Goal: Task Accomplishment & Management: Use online tool/utility

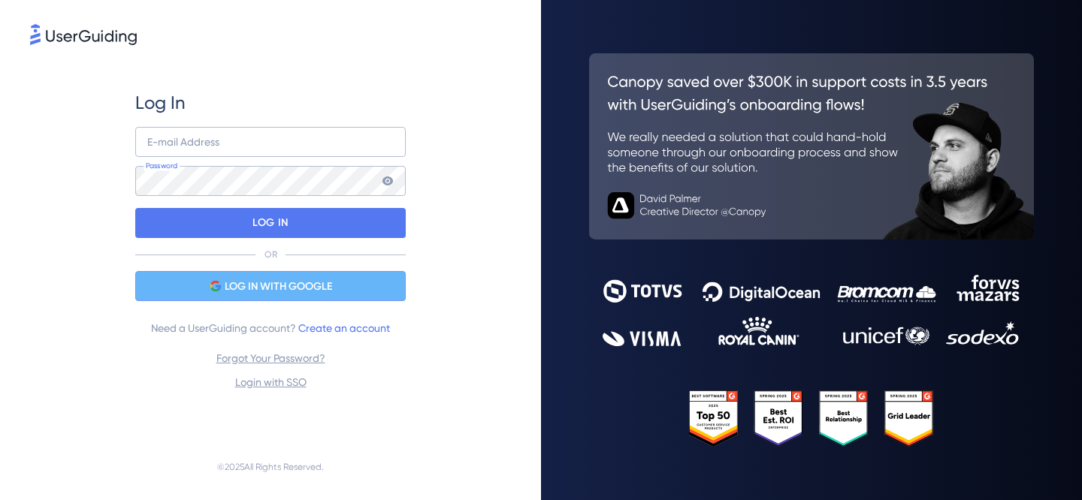
click at [331, 290] on span "LOG IN WITH GOOGLE" at bounding box center [278, 287] width 107 height 18
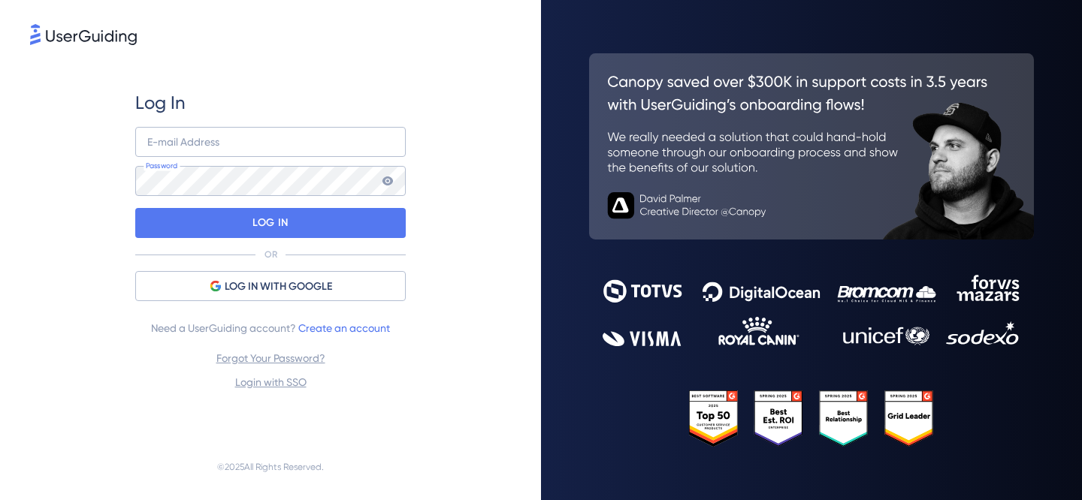
click at [331, 303] on div "Log In E-mail Address Password LOG IN OR LOG IN WITH GOOGLE Need a UserGuiding …" at bounding box center [270, 241] width 270 height 300
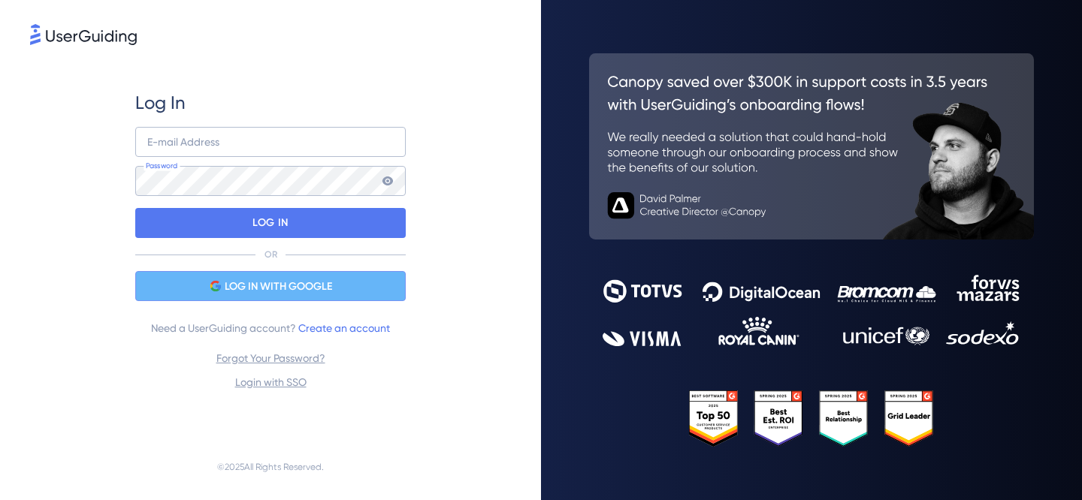
click at [341, 287] on div "LOG IN WITH GOOGLE" at bounding box center [270, 286] width 270 height 30
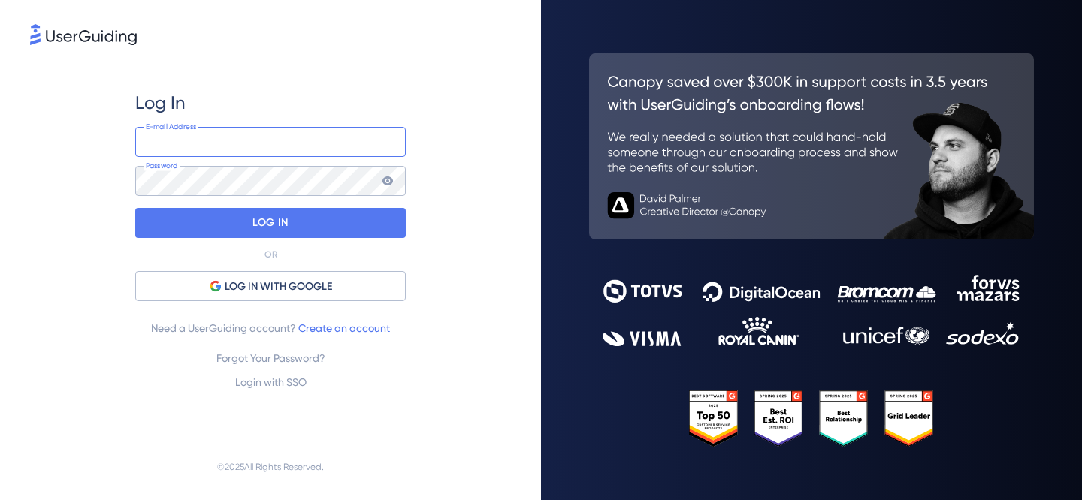
click at [315, 145] on input "email" at bounding box center [270, 142] width 270 height 30
type input "[PERSON_NAME][EMAIL_ADDRESS][PERSON_NAME][DOMAIN_NAME]"
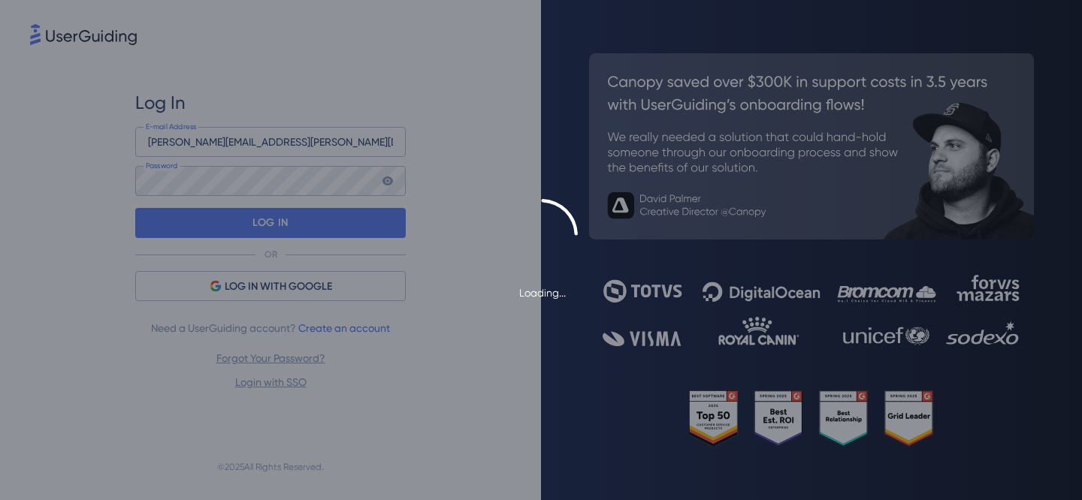
click at [285, 216] on div "Loading..." at bounding box center [541, 250] width 1082 height 103
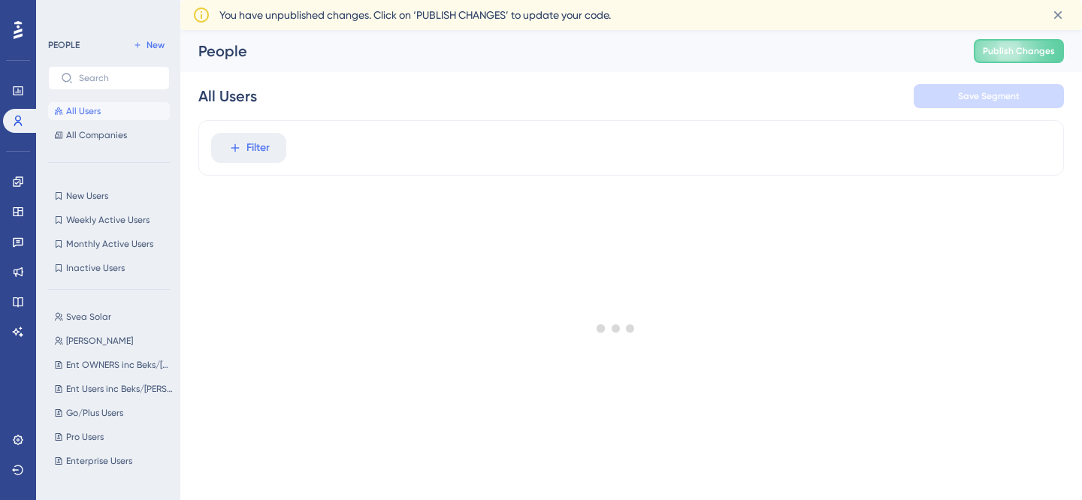
click at [256, 155] on div at bounding box center [615, 328] width 931 height 392
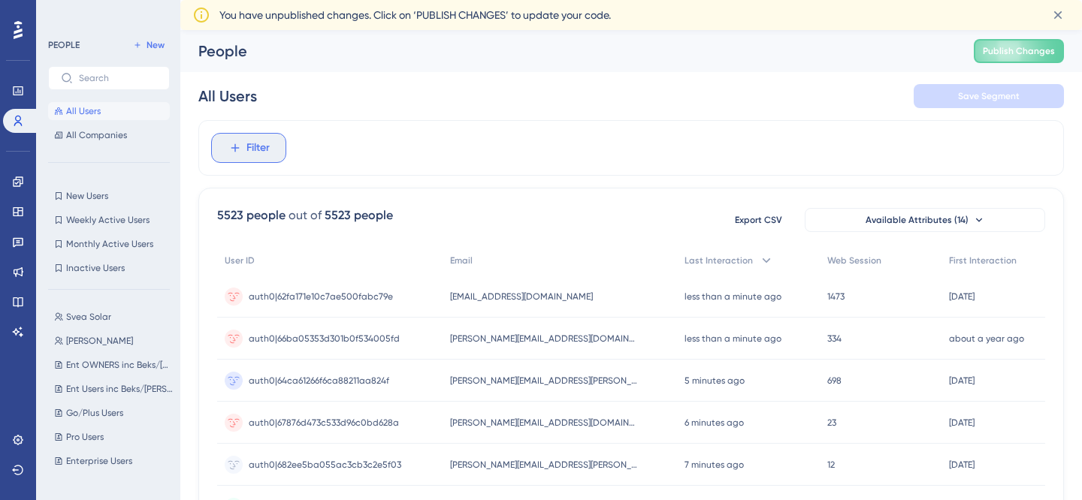
click at [247, 152] on span "Filter" at bounding box center [257, 148] width 23 height 18
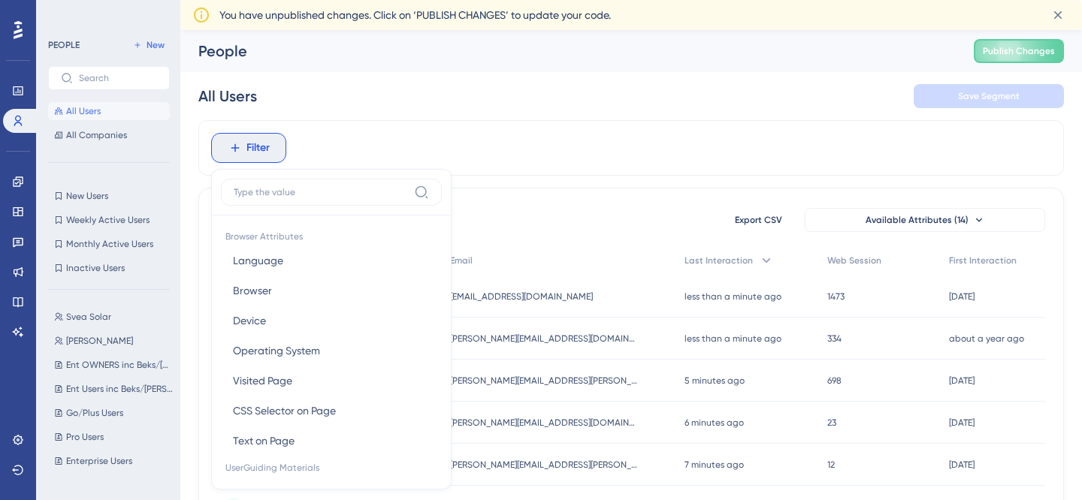
scroll to position [79, 0]
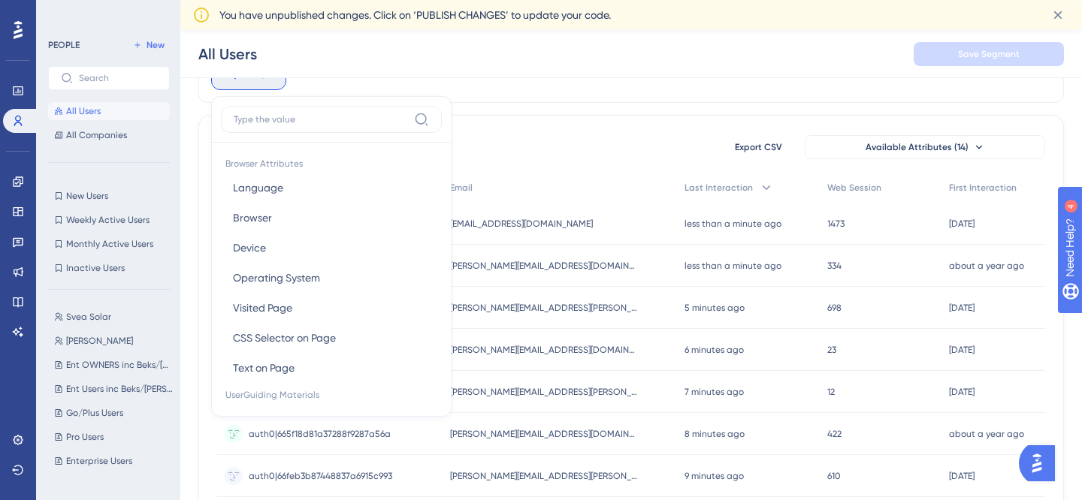
click at [247, 152] on span "Browser Attributes" at bounding box center [331, 162] width 221 height 21
click at [270, 114] on input at bounding box center [321, 119] width 174 height 12
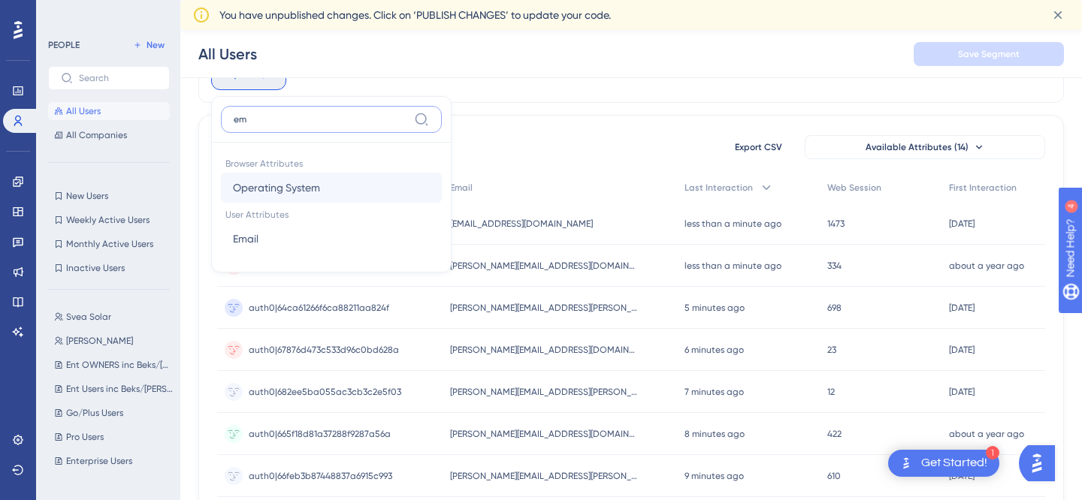
scroll to position [0, 0]
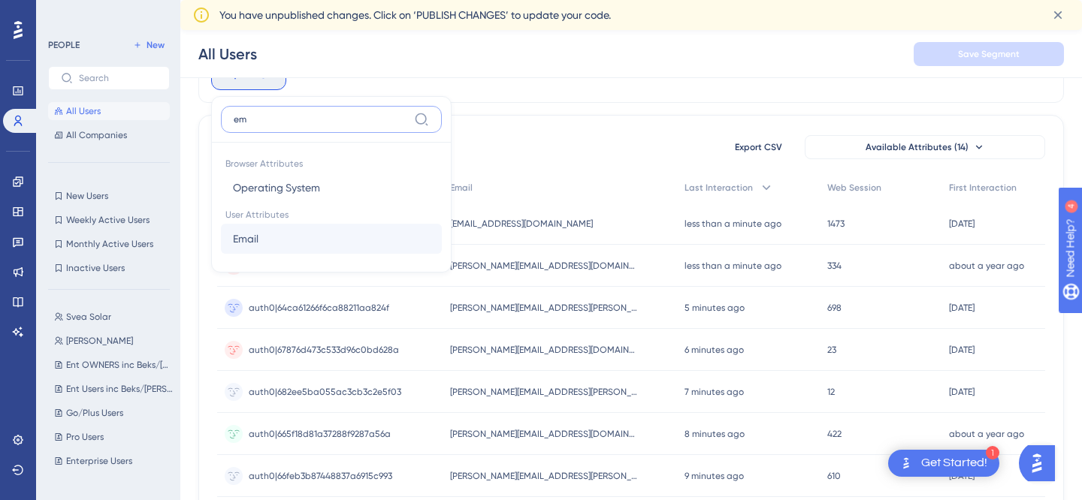
type input "em"
click at [277, 244] on button "Email Email" at bounding box center [331, 239] width 221 height 30
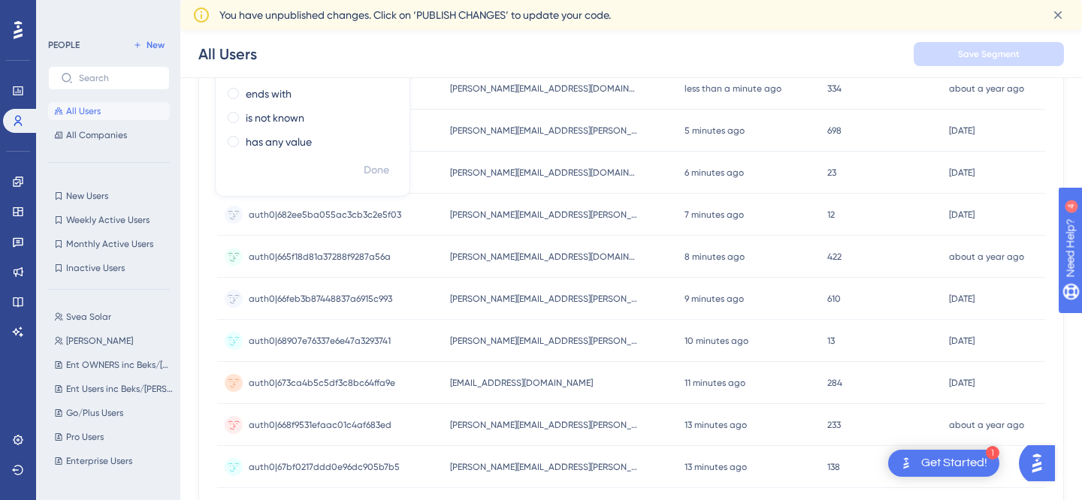
scroll to position [147, 0]
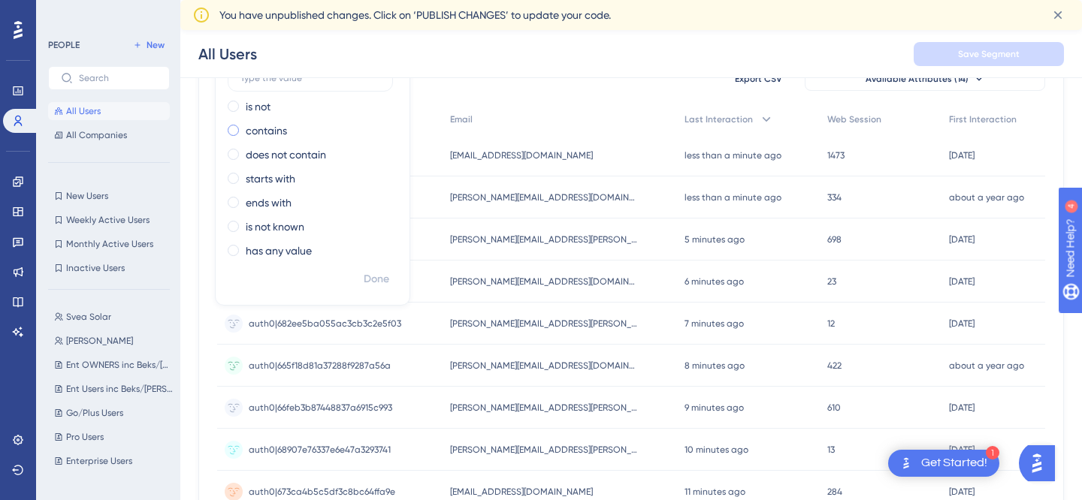
click at [270, 134] on label "contains" at bounding box center [266, 131] width 41 height 18
click at [292, 122] on input "saltpay" at bounding box center [310, 126] width 140 height 11
type input "saltpay"
click at [375, 270] on span "Done" at bounding box center [377, 279] width 26 height 18
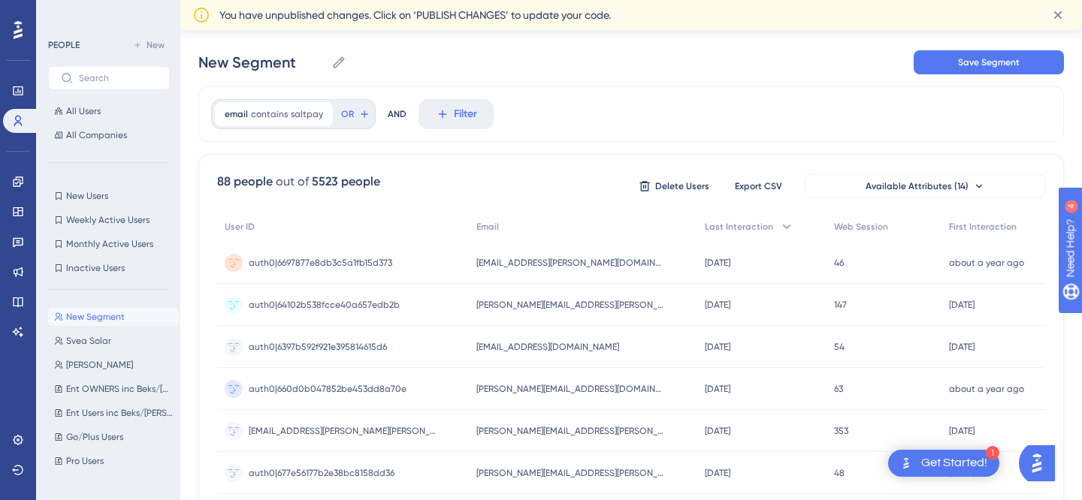
scroll to position [2, 0]
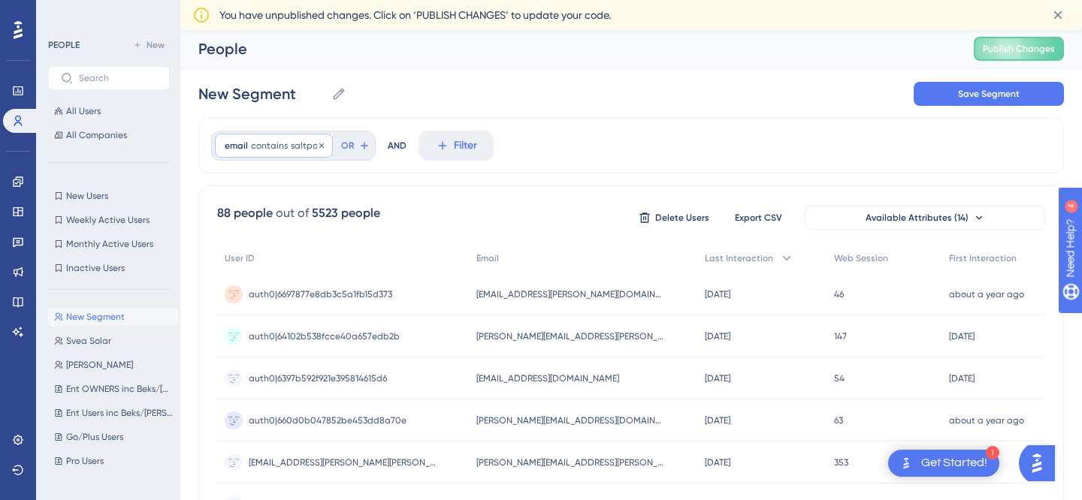
click at [273, 144] on span "contains" at bounding box center [269, 146] width 37 height 12
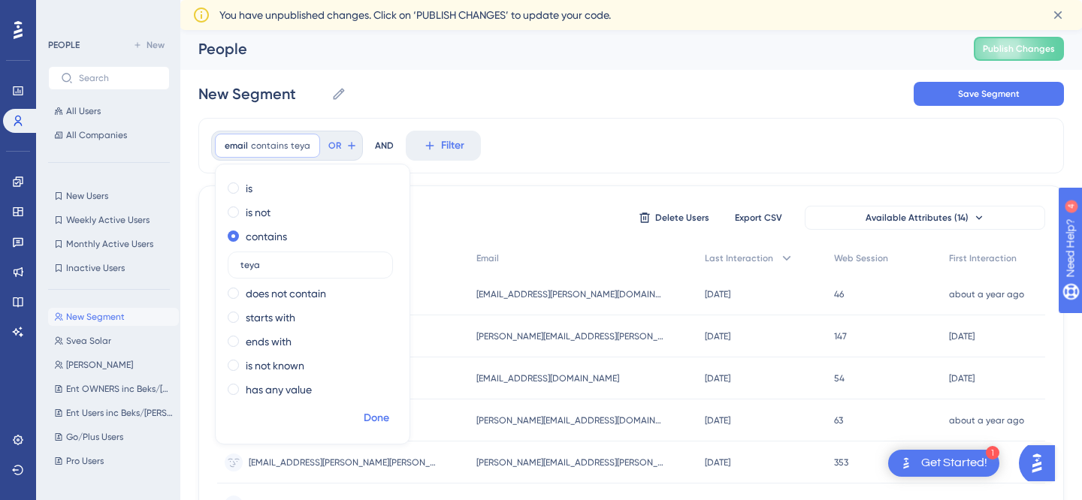
type input "teya"
click at [377, 418] on span "Done" at bounding box center [377, 418] width 26 height 18
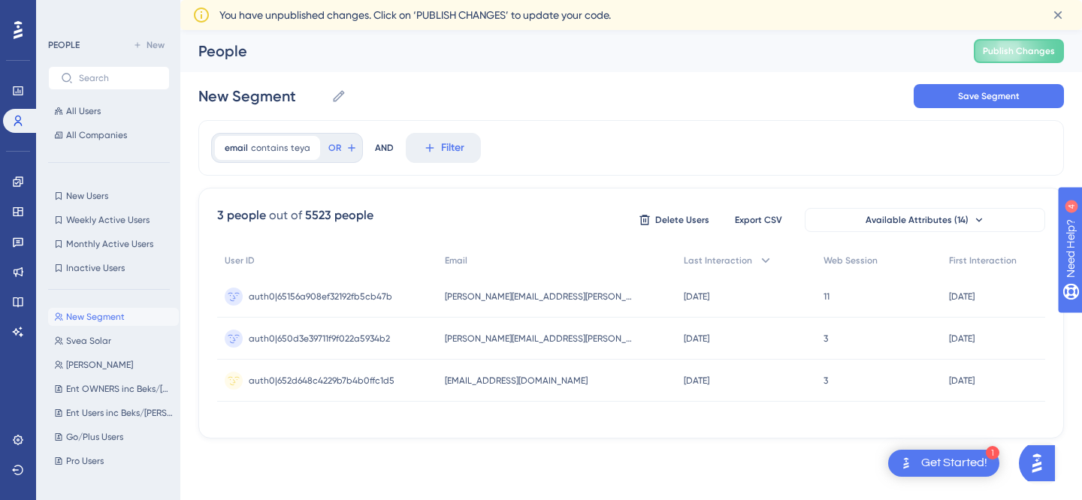
scroll to position [0, 0]
